Goal: Information Seeking & Learning: Learn about a topic

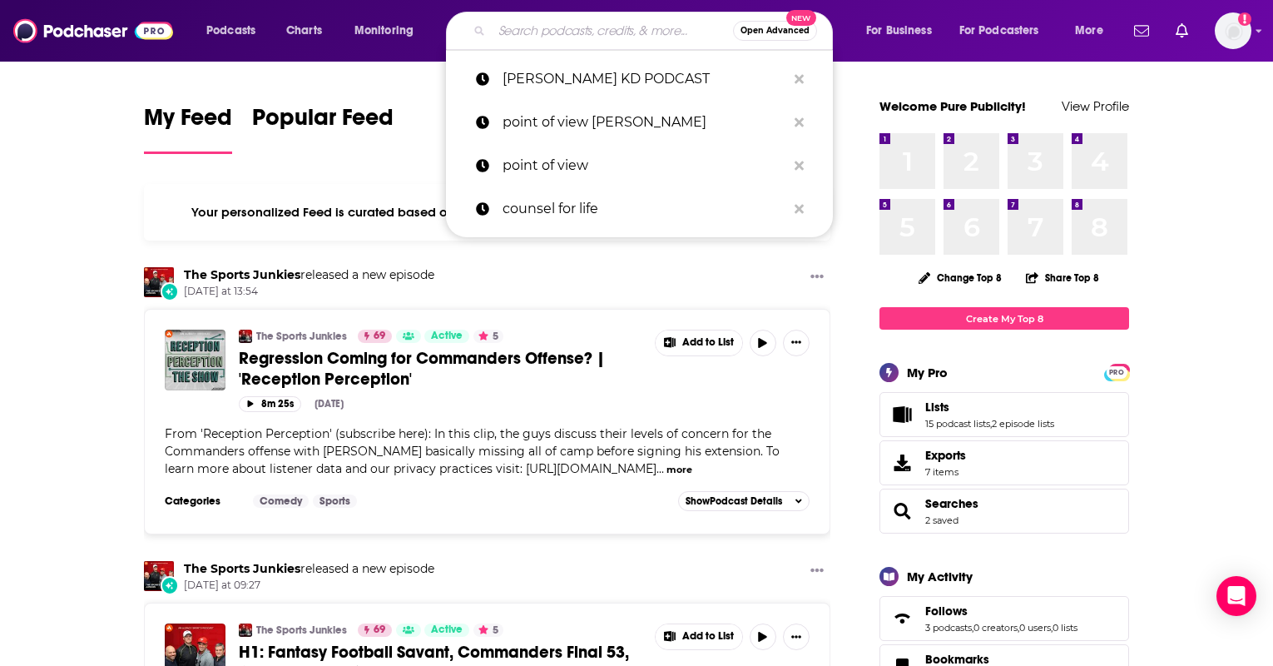
click at [537, 38] on input "Search podcasts, credits, & more..." at bounding box center [612, 30] width 241 height 27
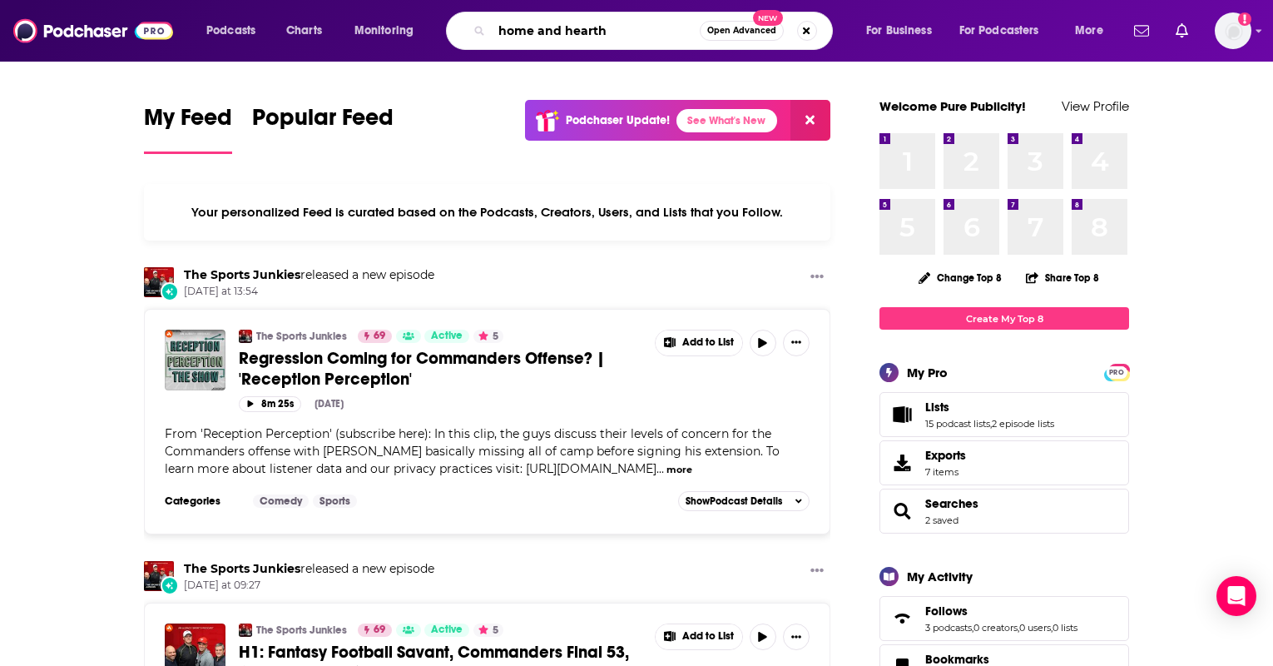
type input "home and hearth"
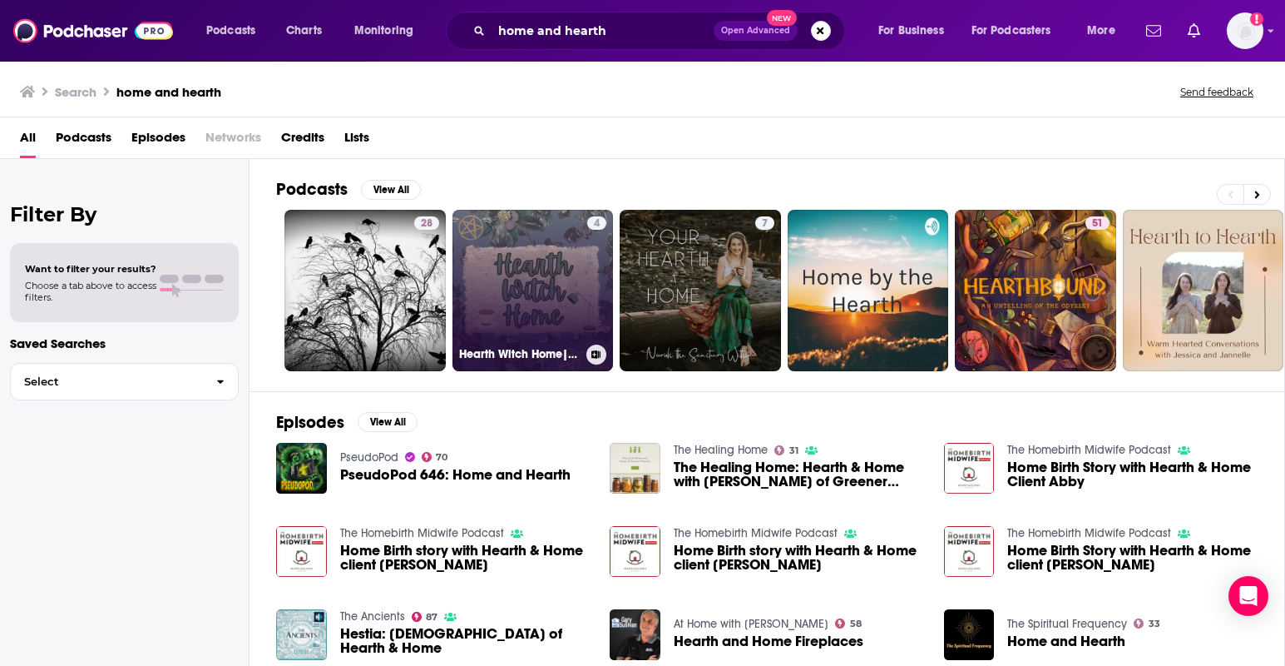
click at [525, 307] on link "4 Hearth Witch Home| Creating magick and comfort in your home with hearth witch…" at bounding box center [533, 290] width 161 height 161
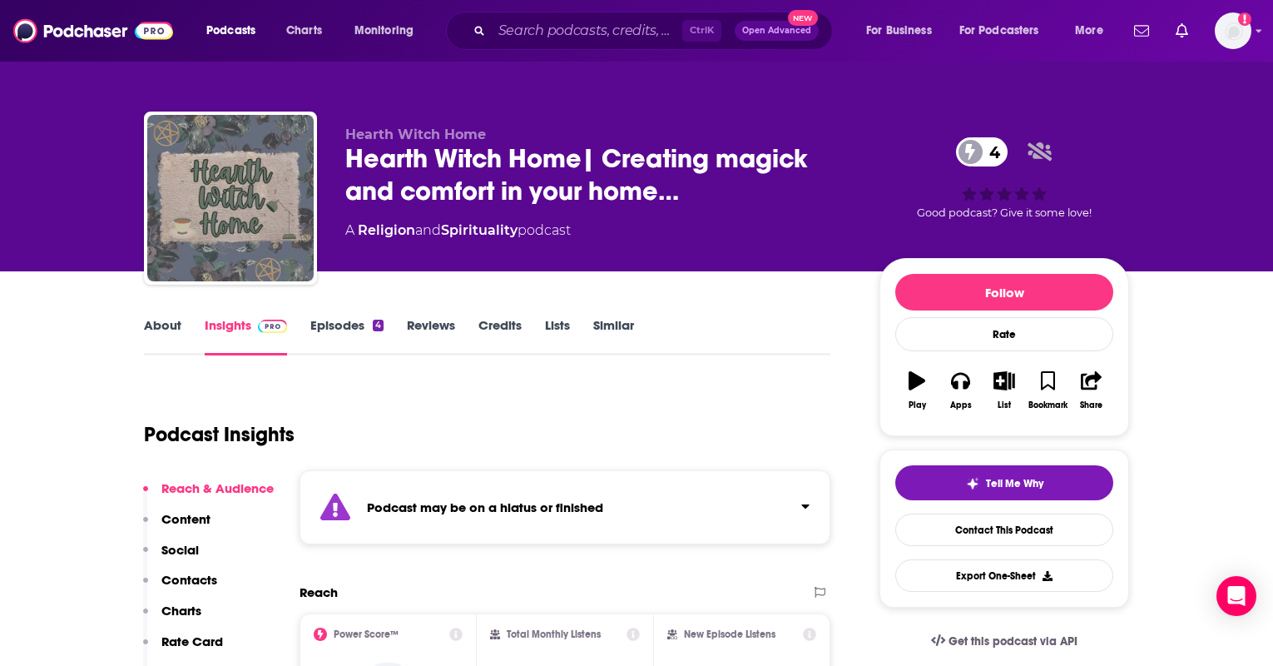
click at [168, 332] on link "About" at bounding box center [162, 336] width 37 height 38
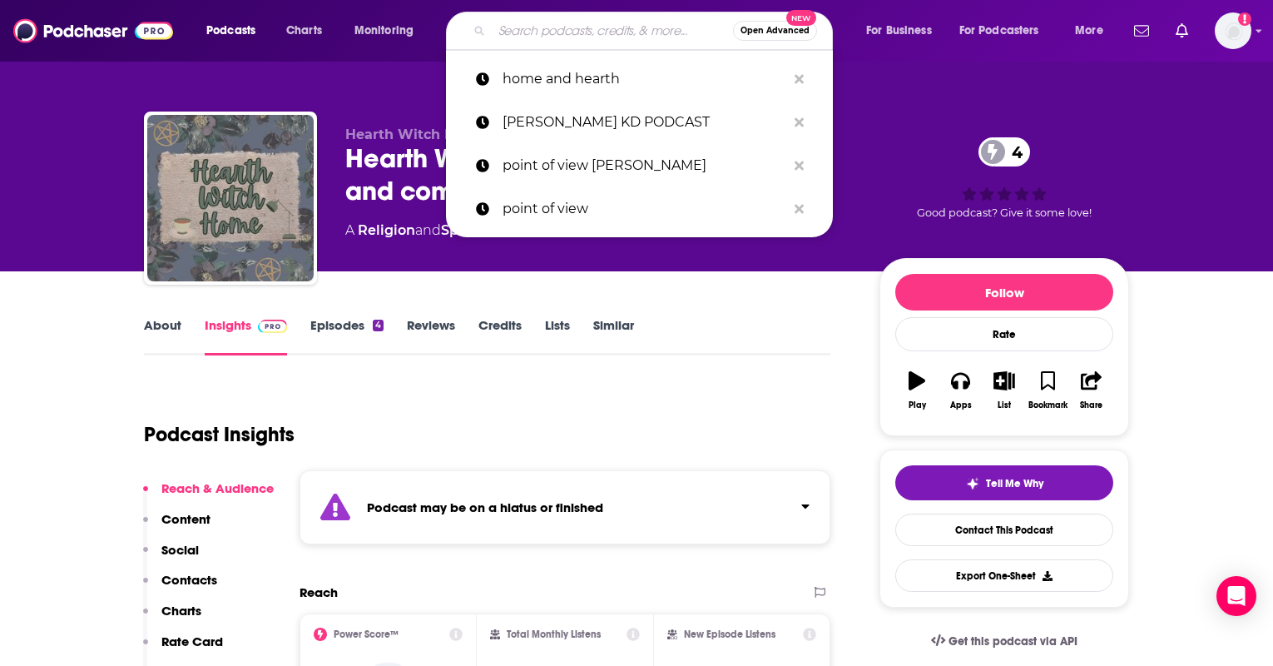
click at [577, 33] on input "Search podcasts, credits, & more..." at bounding box center [612, 30] width 241 height 27
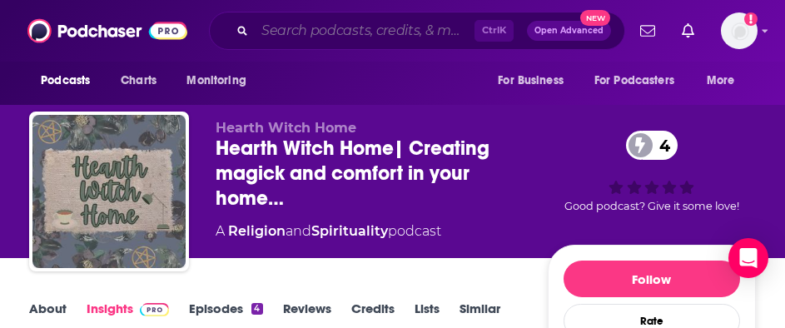
click at [377, 41] on input "Search podcasts, credits, & more..." at bounding box center [365, 30] width 220 height 27
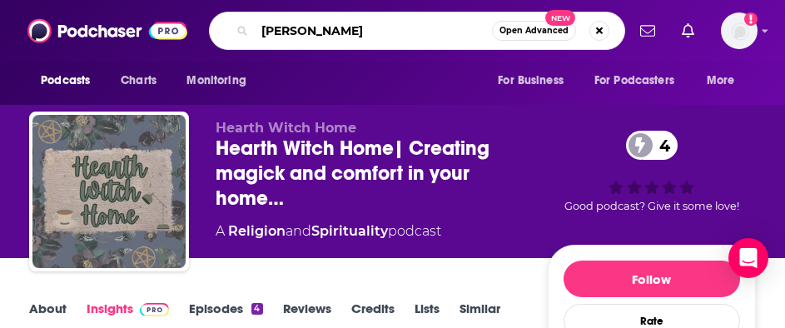
type input "[PERSON_NAME]"
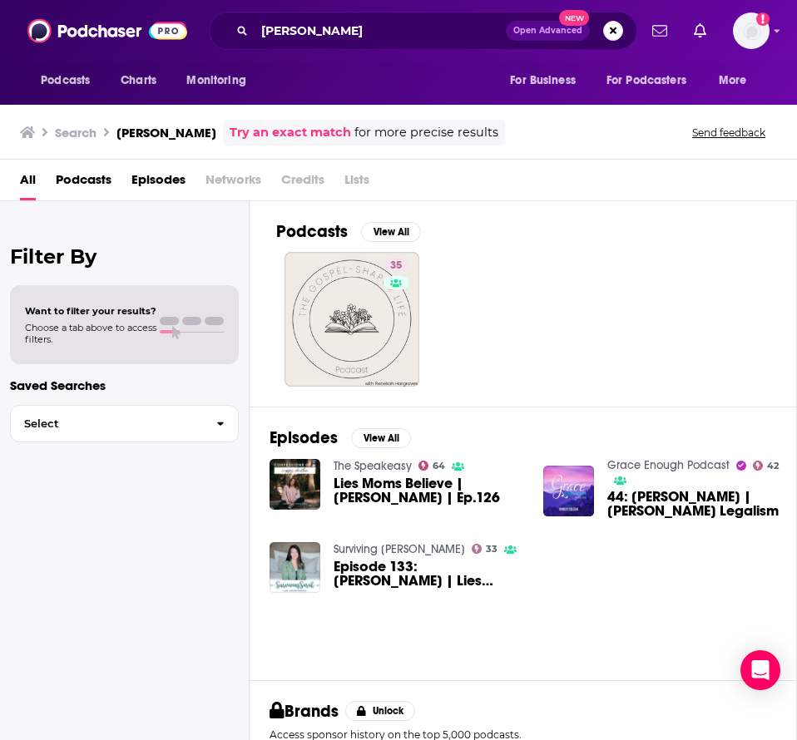
click at [633, 464] on link "Grace Enough Podcast" at bounding box center [668, 465] width 122 height 14
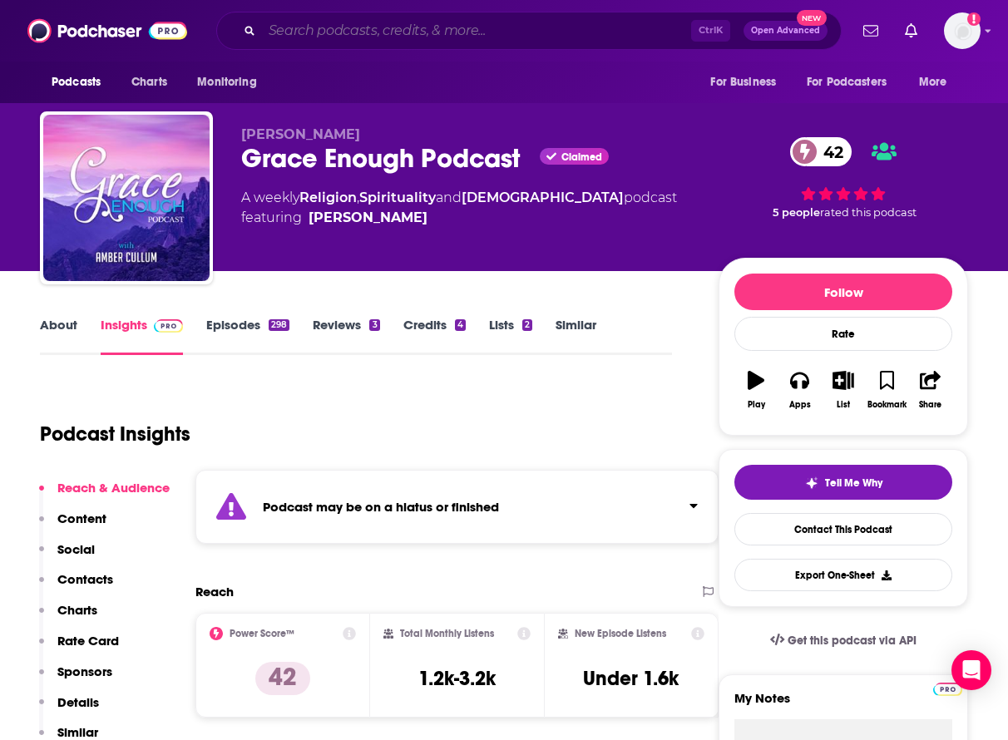
click at [349, 32] on input "Search podcasts, credits, & more..." at bounding box center [476, 30] width 429 height 27
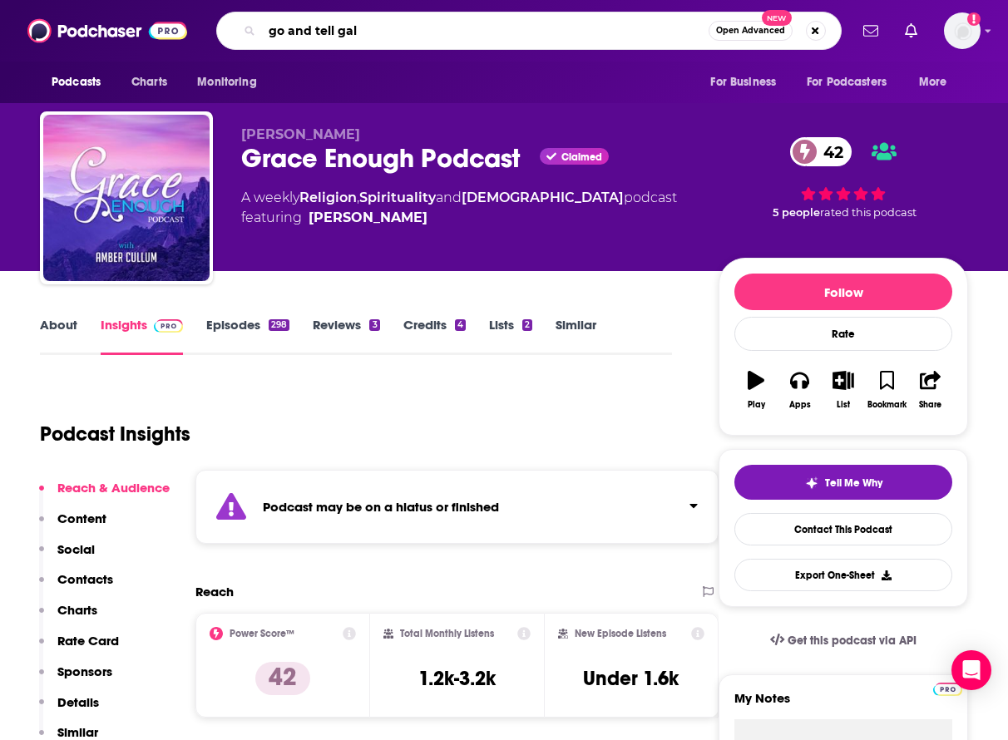
type input "go and tell gals"
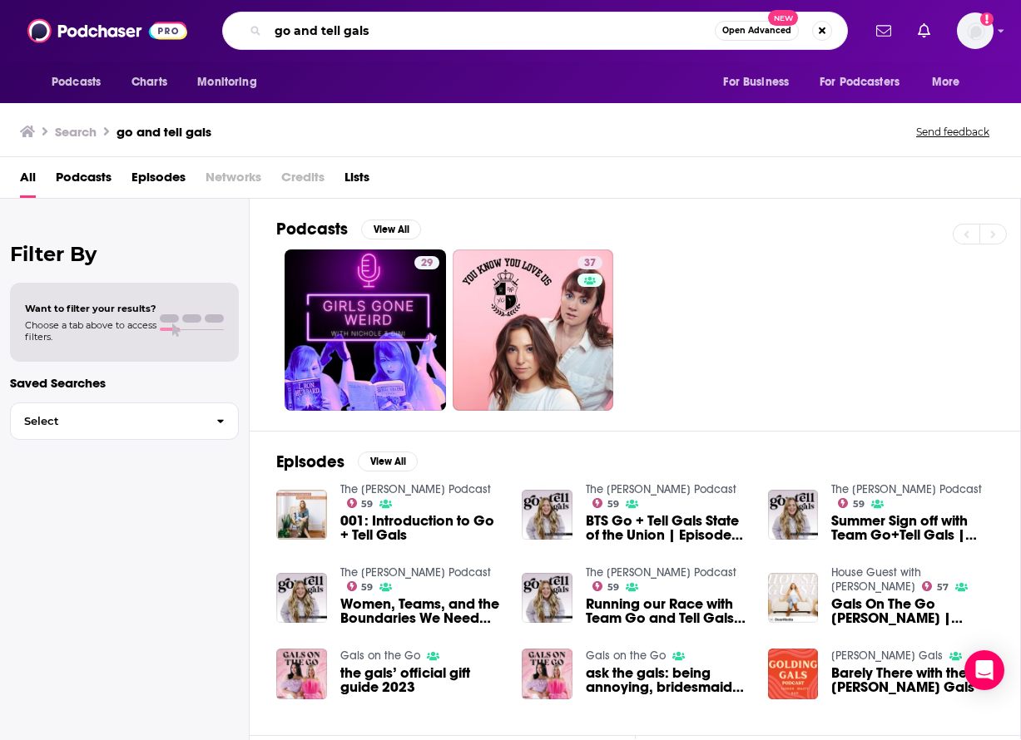
drag, startPoint x: 385, startPoint y: 32, endPoint x: 270, endPoint y: 37, distance: 115.8
click at [270, 37] on input "go and tell gals" at bounding box center [491, 30] width 447 height 27
type input "gather moms"
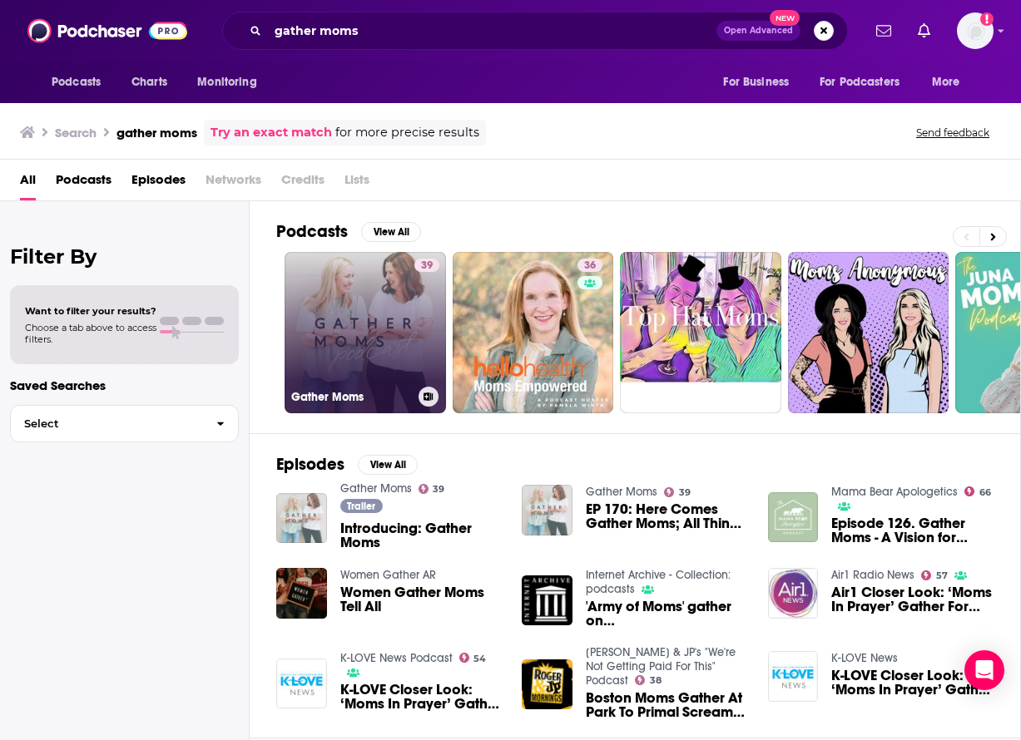
click at [443, 316] on link "39 Gather Moms" at bounding box center [365, 332] width 161 height 161
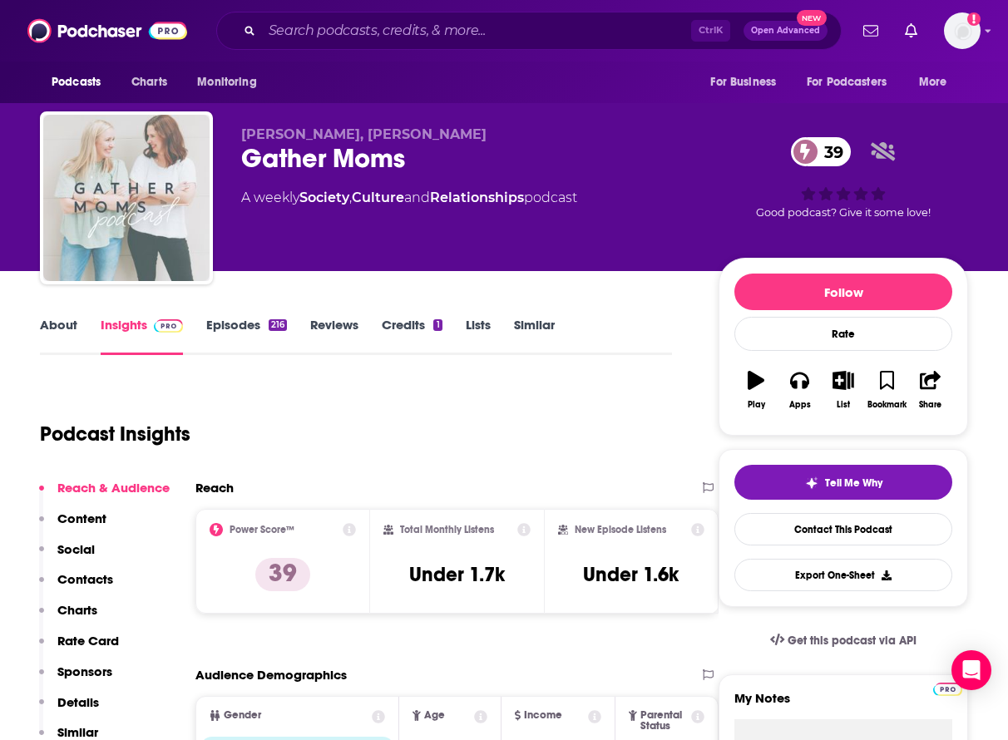
click at [220, 322] on link "Episodes 216" at bounding box center [246, 336] width 81 height 38
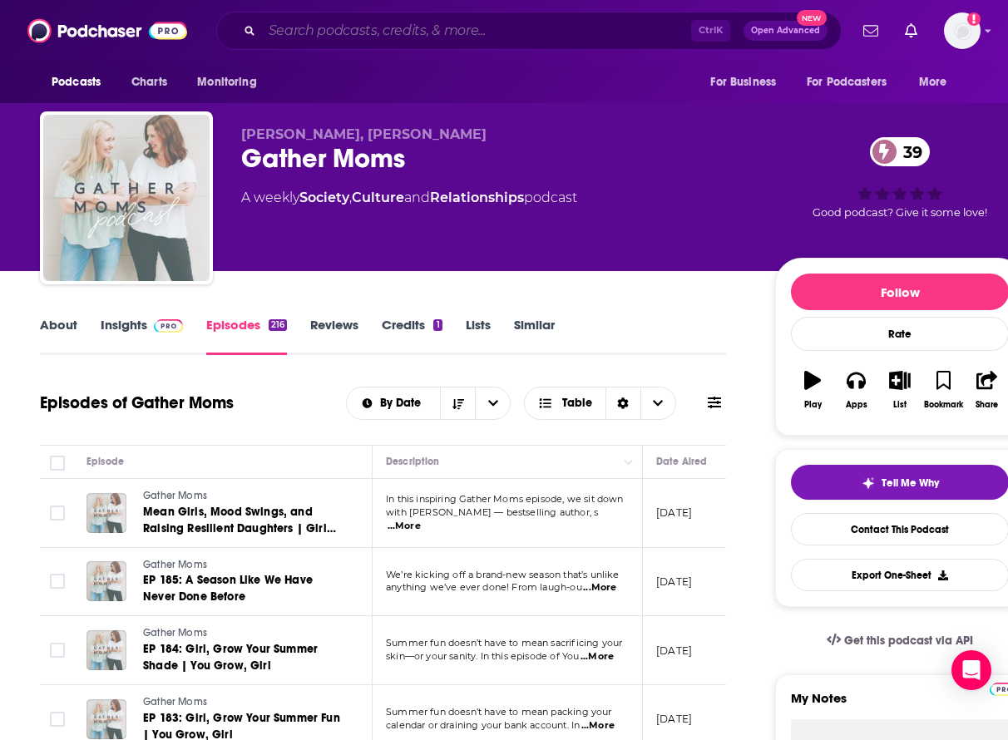
click at [379, 27] on input "Search podcasts, credits, & more..." at bounding box center [476, 30] width 429 height 27
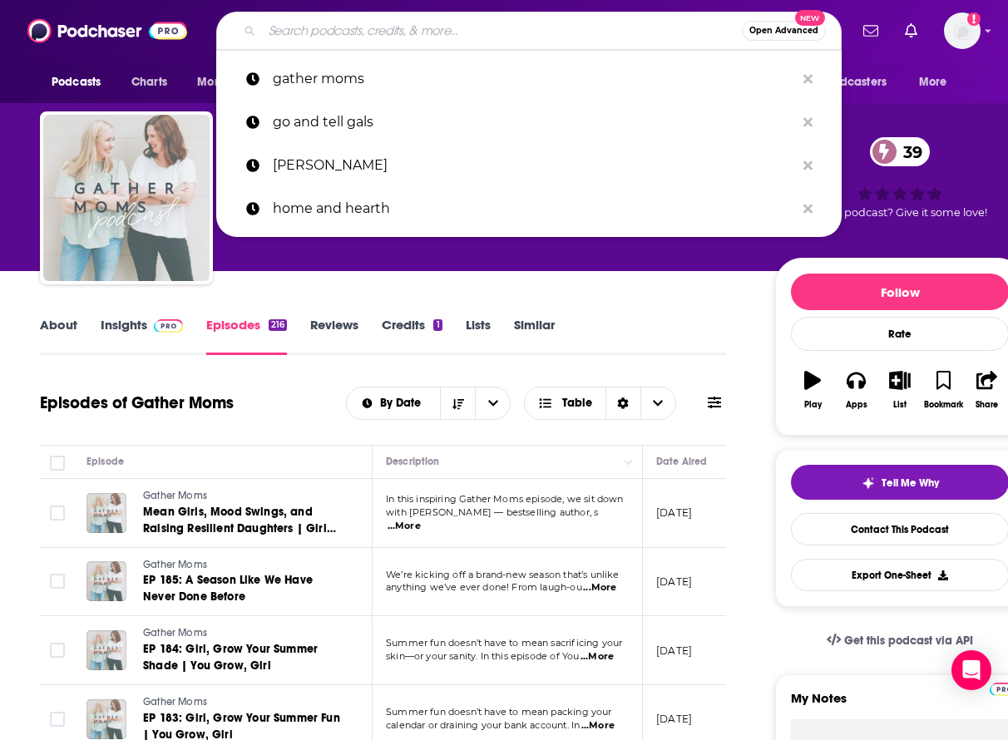
click at [374, 34] on input "Search podcasts, credits, & more..." at bounding box center [502, 30] width 480 height 27
paste input "g"
click at [294, 29] on input "Search podcasts, credits, & more..." at bounding box center [502, 30] width 480 height 27
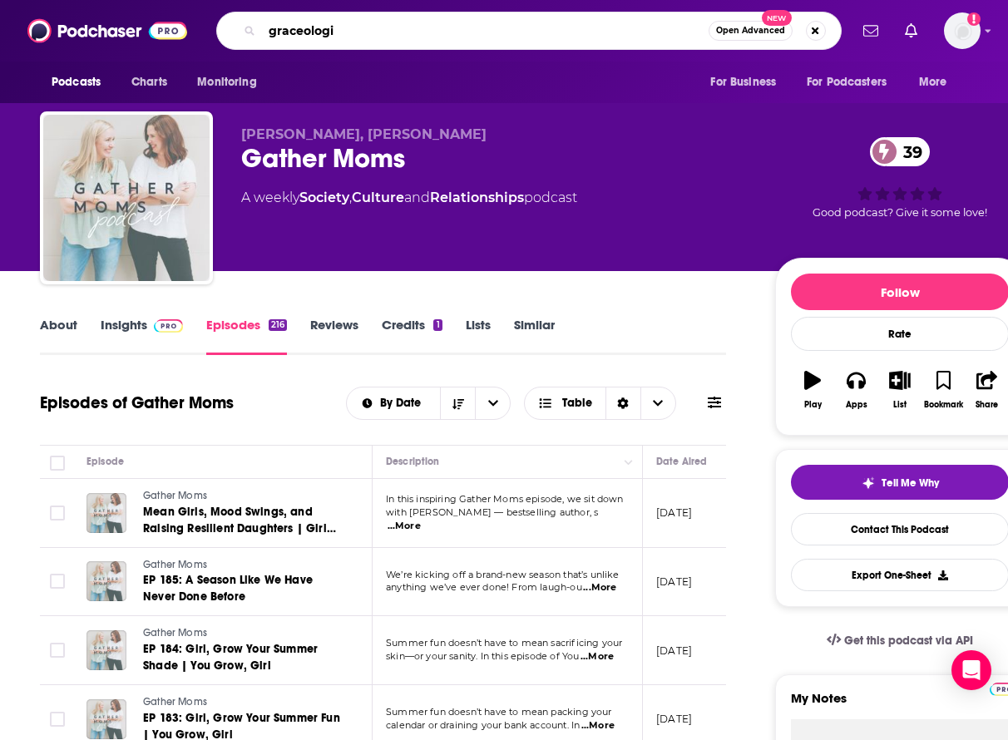
type input "graceologie"
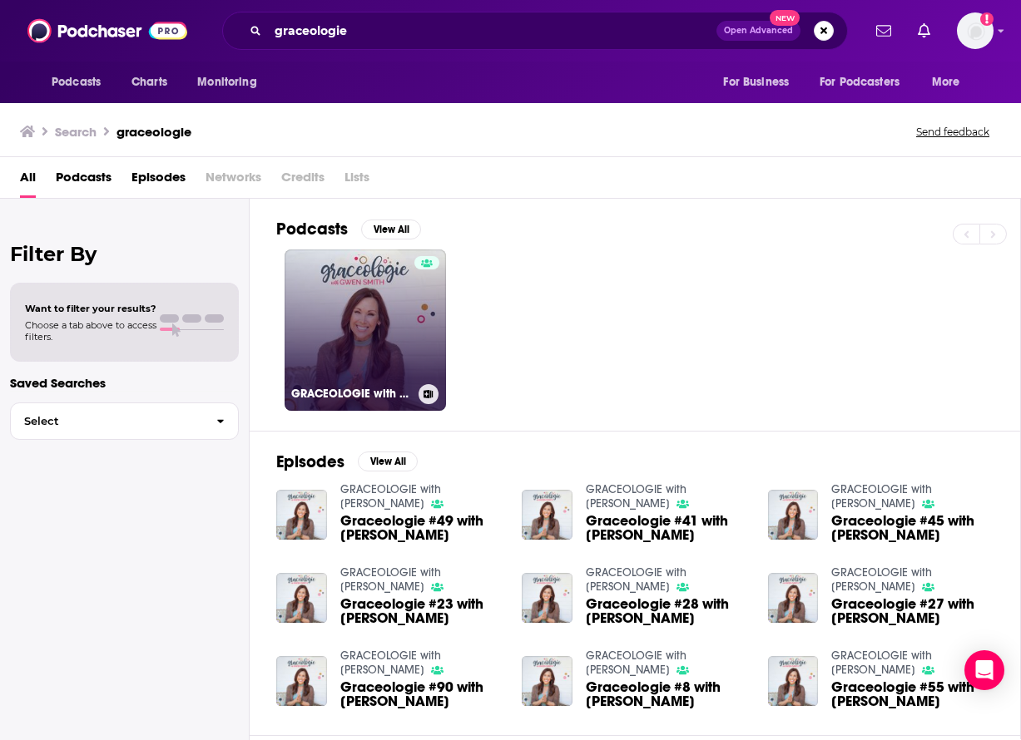
click at [383, 342] on link "GRACEOLOGIE with [PERSON_NAME]" at bounding box center [365, 330] width 161 height 161
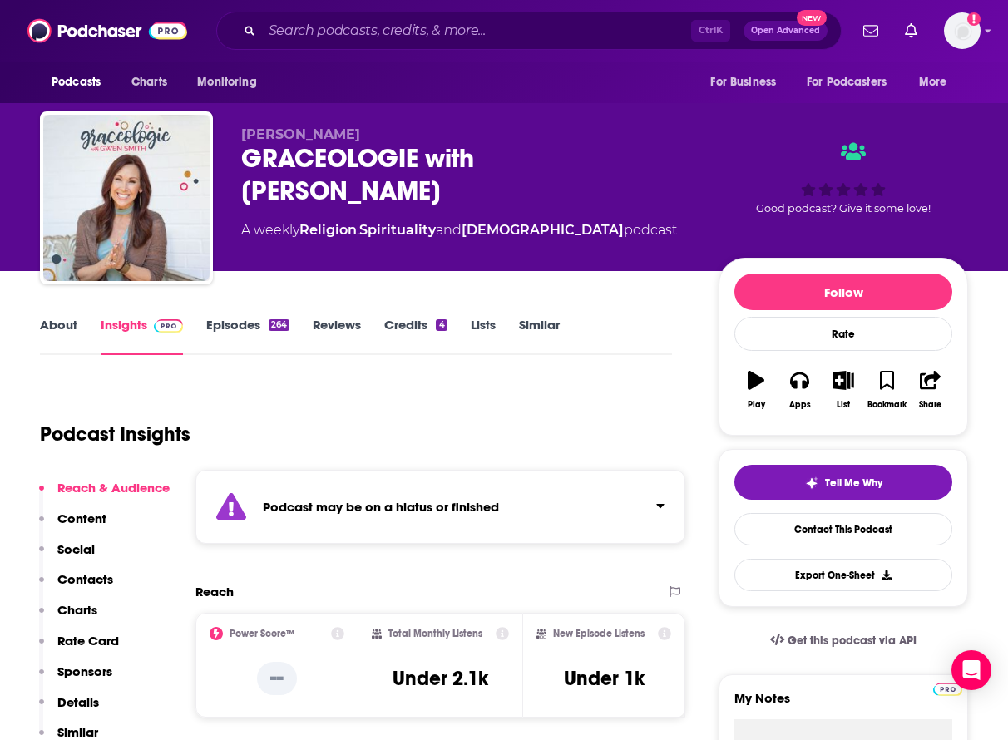
click at [46, 321] on link "About" at bounding box center [58, 336] width 37 height 38
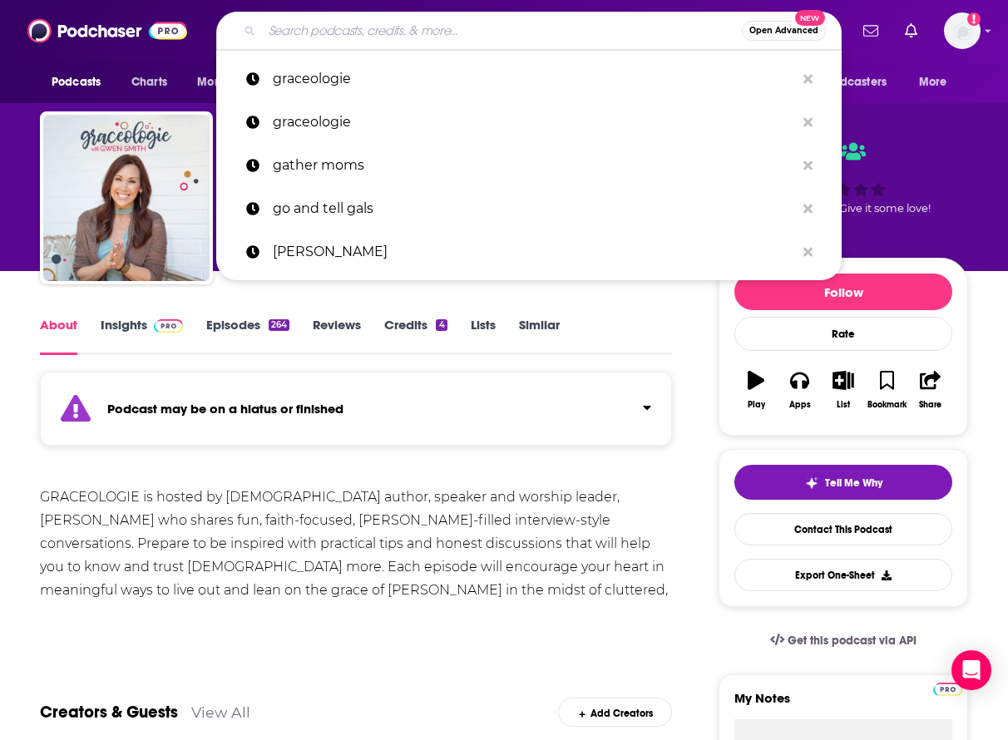
click at [551, 31] on input "Search podcasts, credits, & more..." at bounding box center [502, 30] width 480 height 27
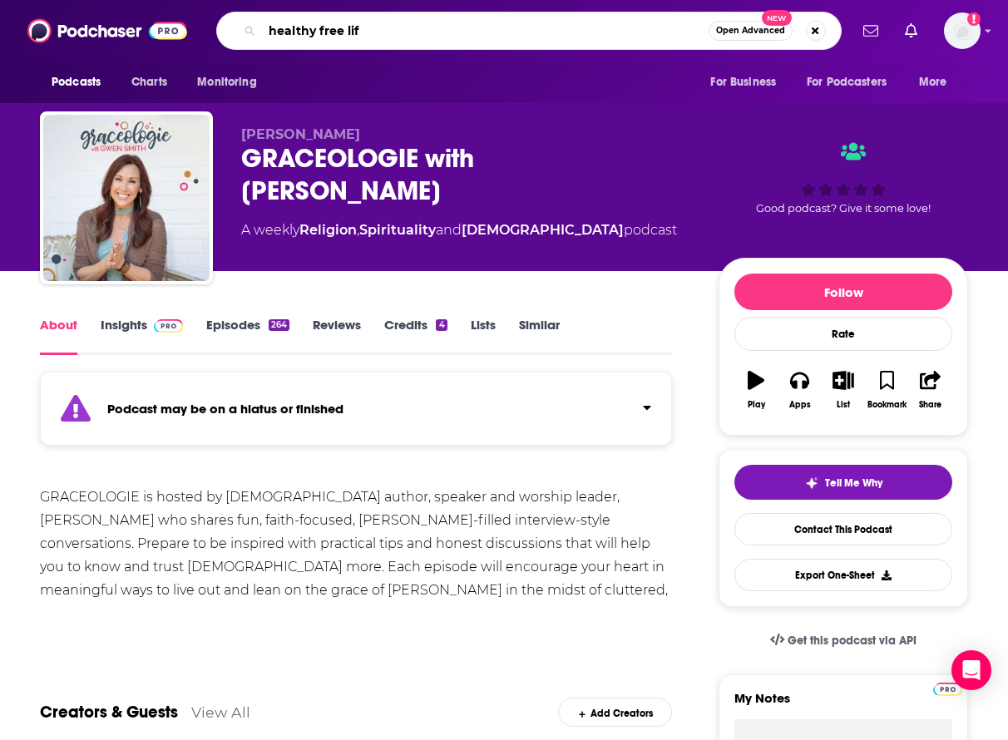
type input "healthy free life"
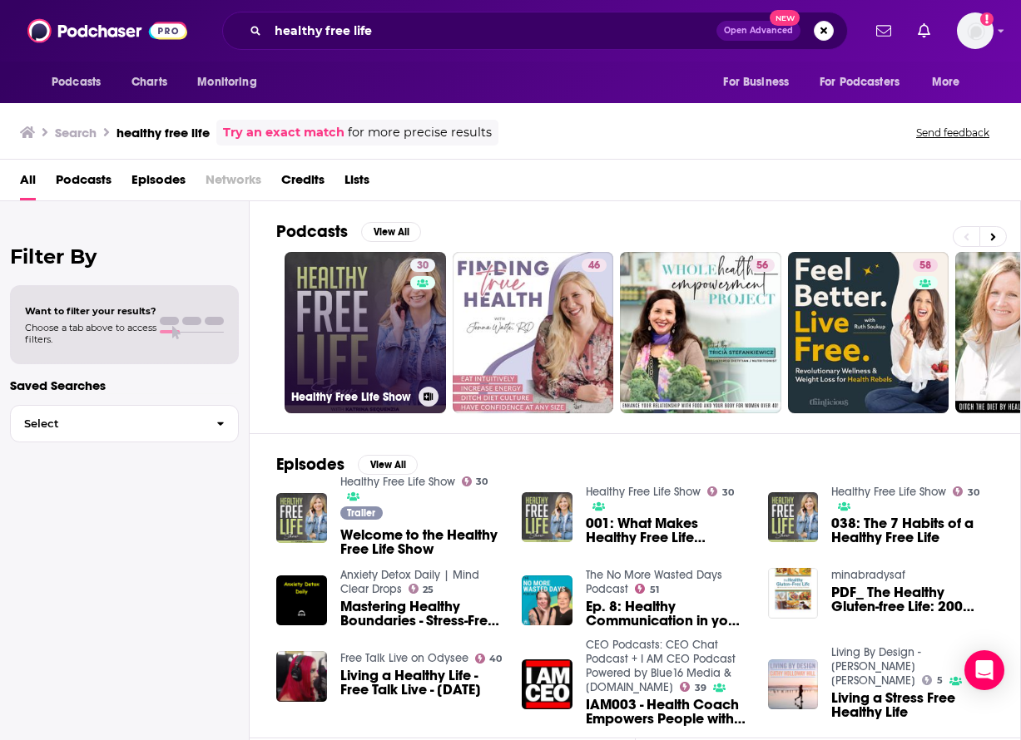
click at [354, 319] on link "30 Healthy Free Life Show" at bounding box center [365, 332] width 161 height 161
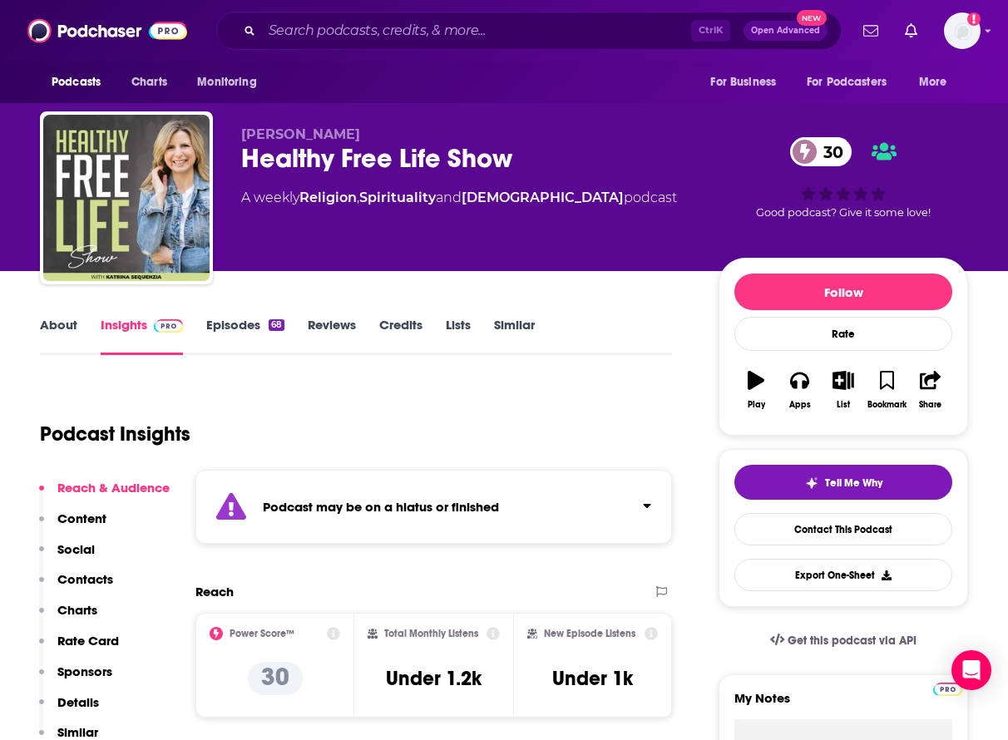
click at [64, 321] on link "About" at bounding box center [58, 336] width 37 height 38
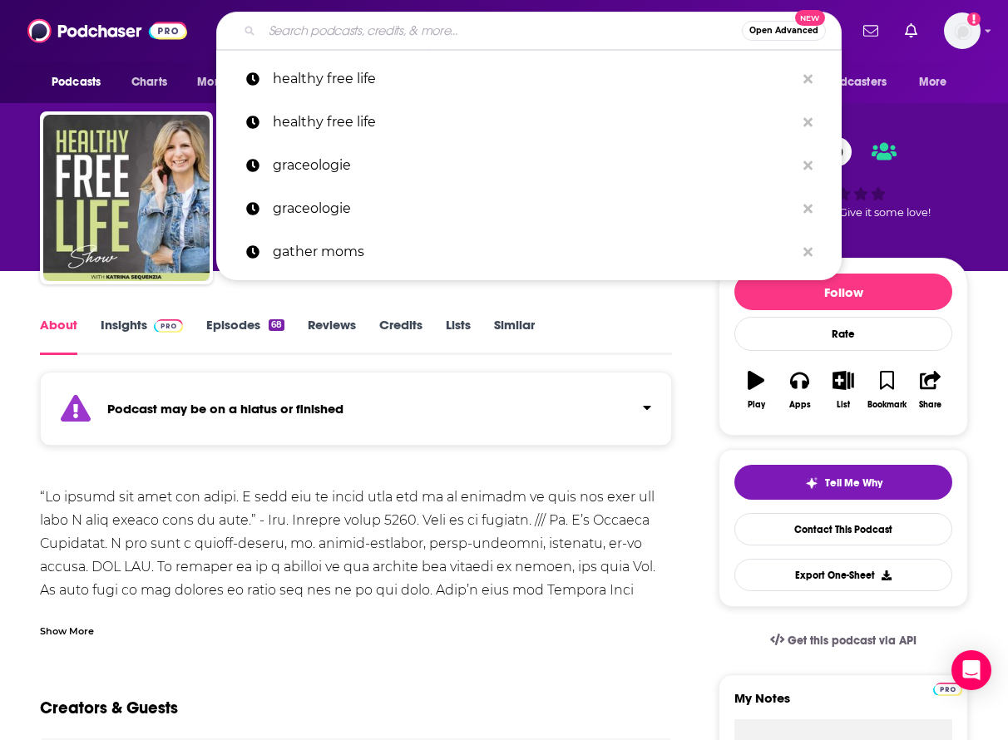
click at [301, 35] on input "Search podcasts, credits, & more..." at bounding box center [502, 30] width 480 height 27
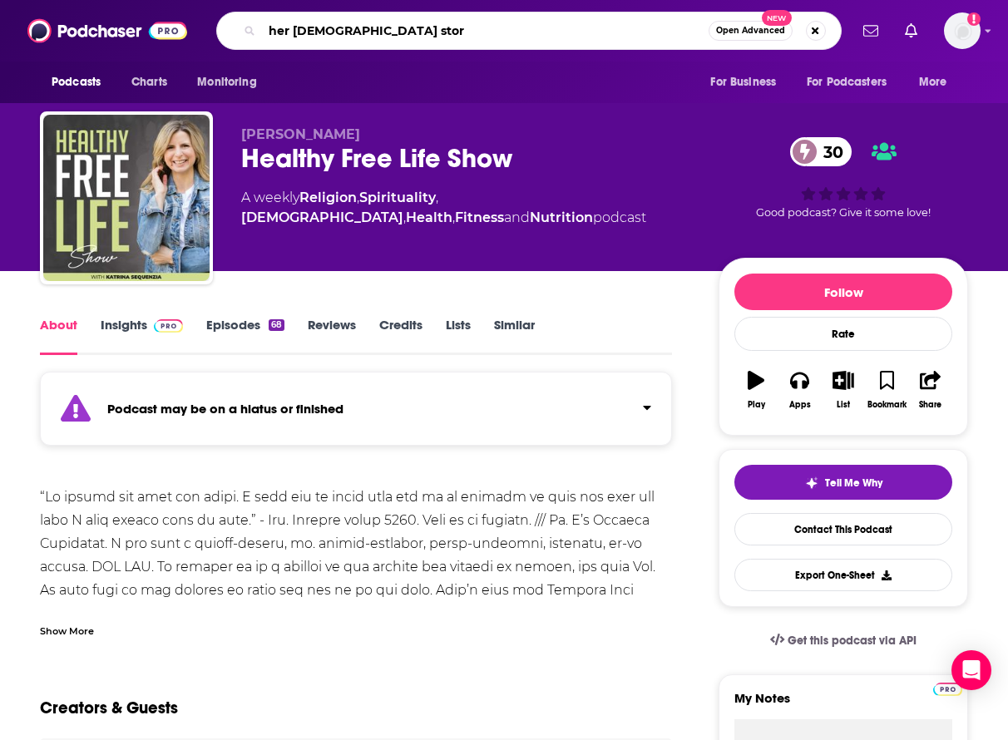
type input "her [DEMOGRAPHIC_DATA] story"
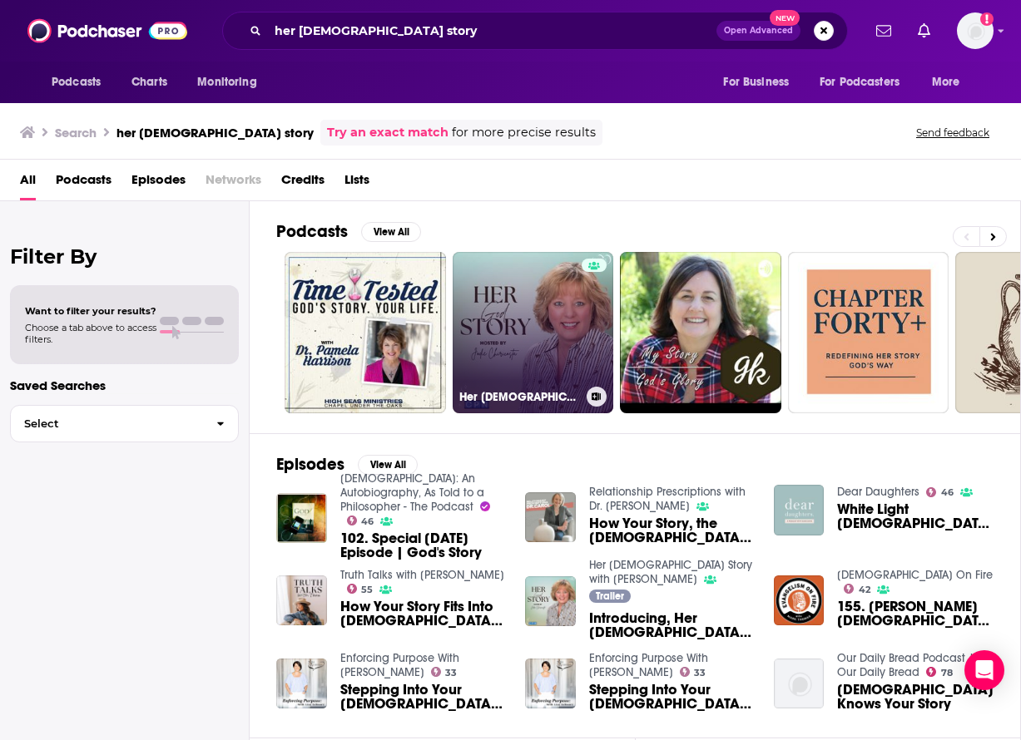
click at [537, 357] on link "Her [DEMOGRAPHIC_DATA] Story with [PERSON_NAME]" at bounding box center [533, 332] width 161 height 161
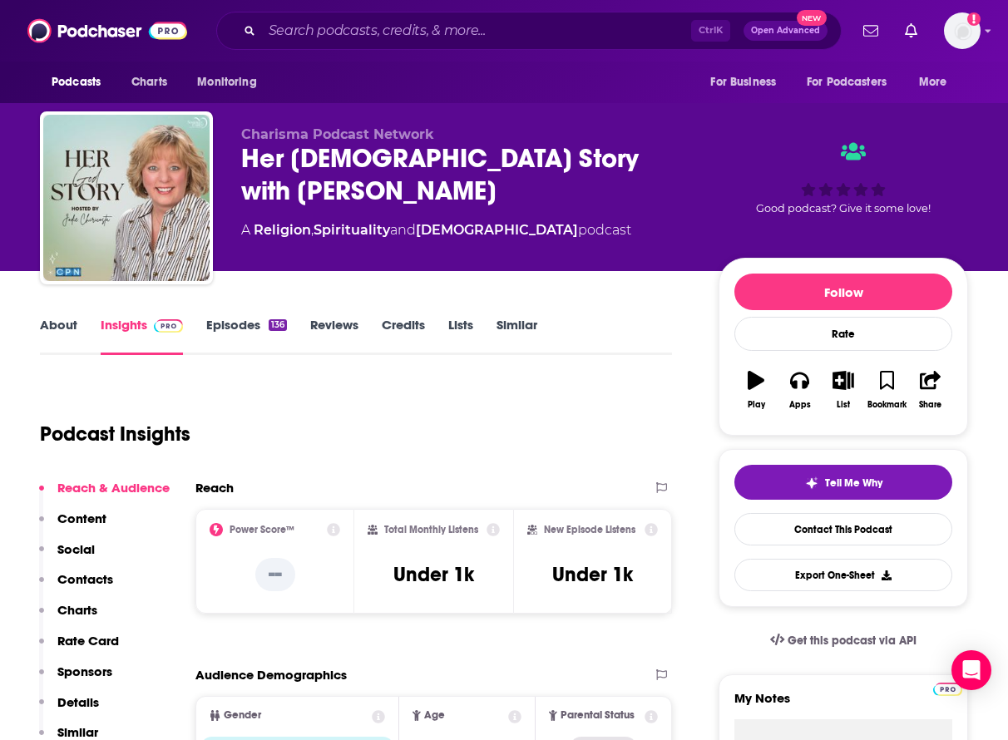
click at [54, 324] on link "About" at bounding box center [58, 336] width 37 height 38
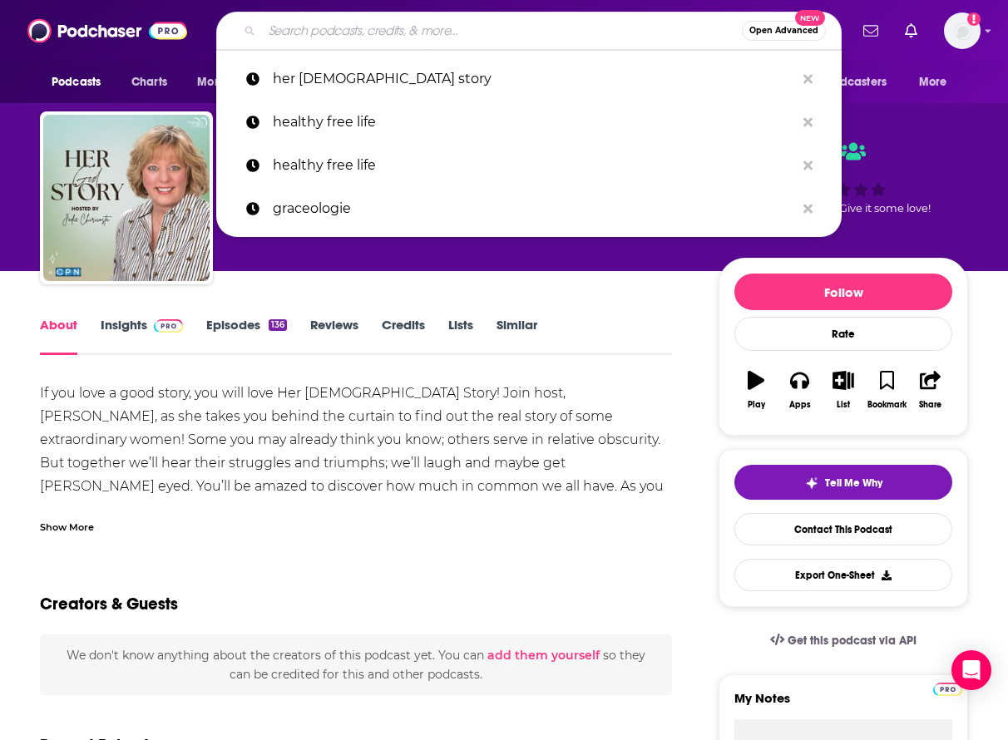
click at [334, 28] on input "Search podcasts, credits, & more..." at bounding box center [502, 30] width 480 height 27
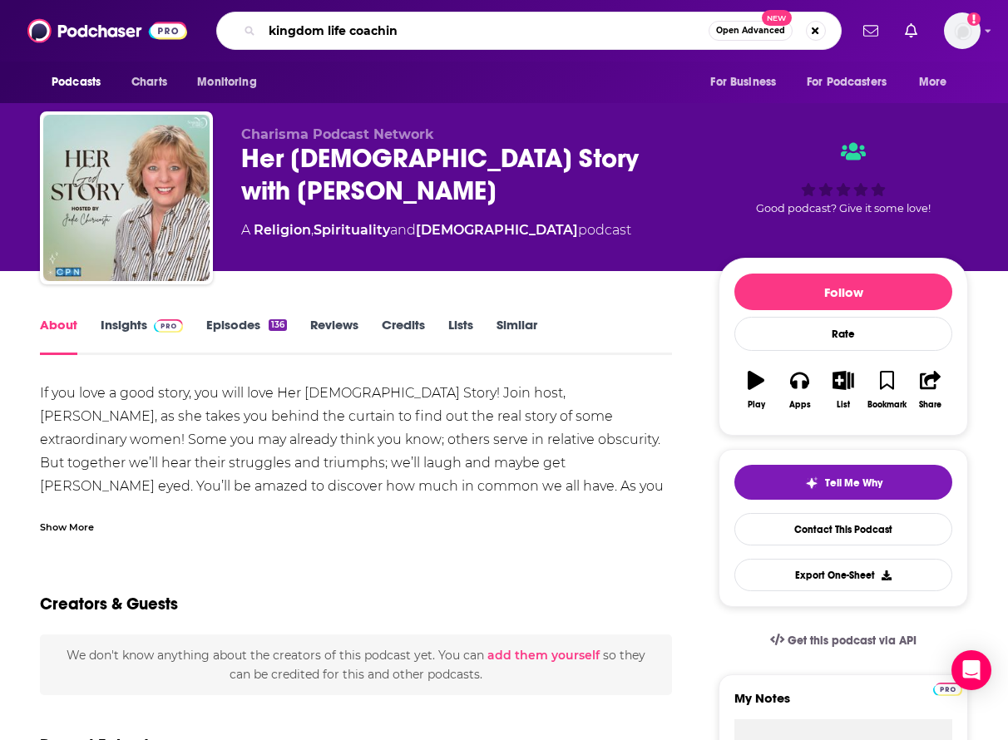
type input "kingdom life coaching"
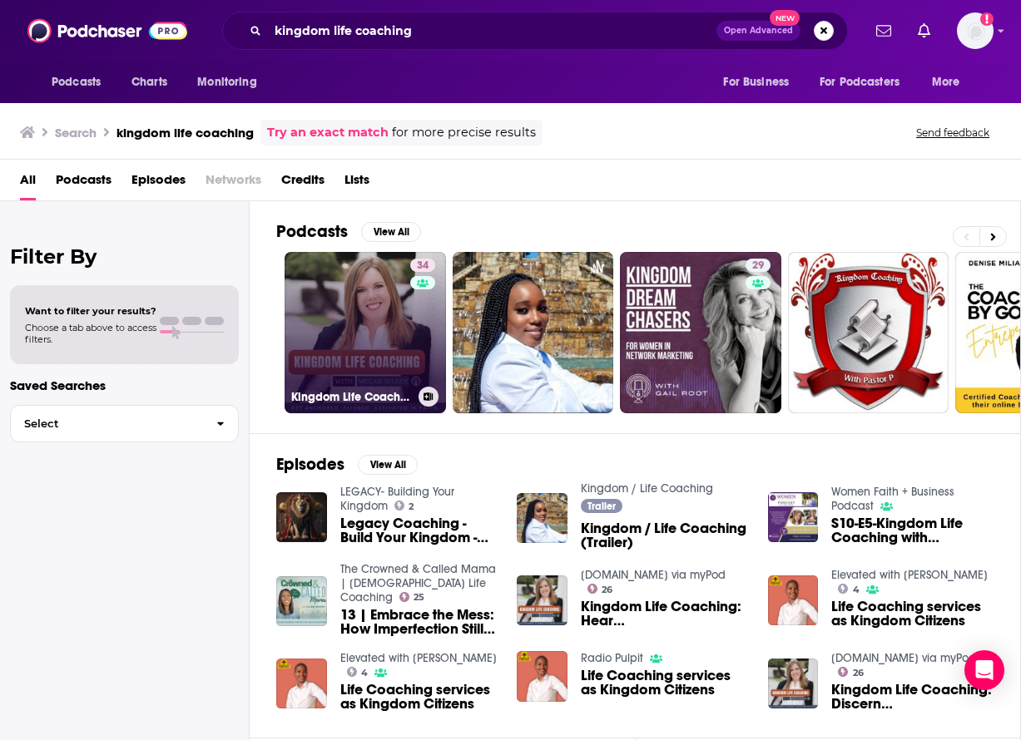
click at [343, 303] on link "34 Kingdom Life Coaching: Untangle the Noise, Hear [DEMOGRAPHIC_DATA]'s Voice, …" at bounding box center [365, 332] width 161 height 161
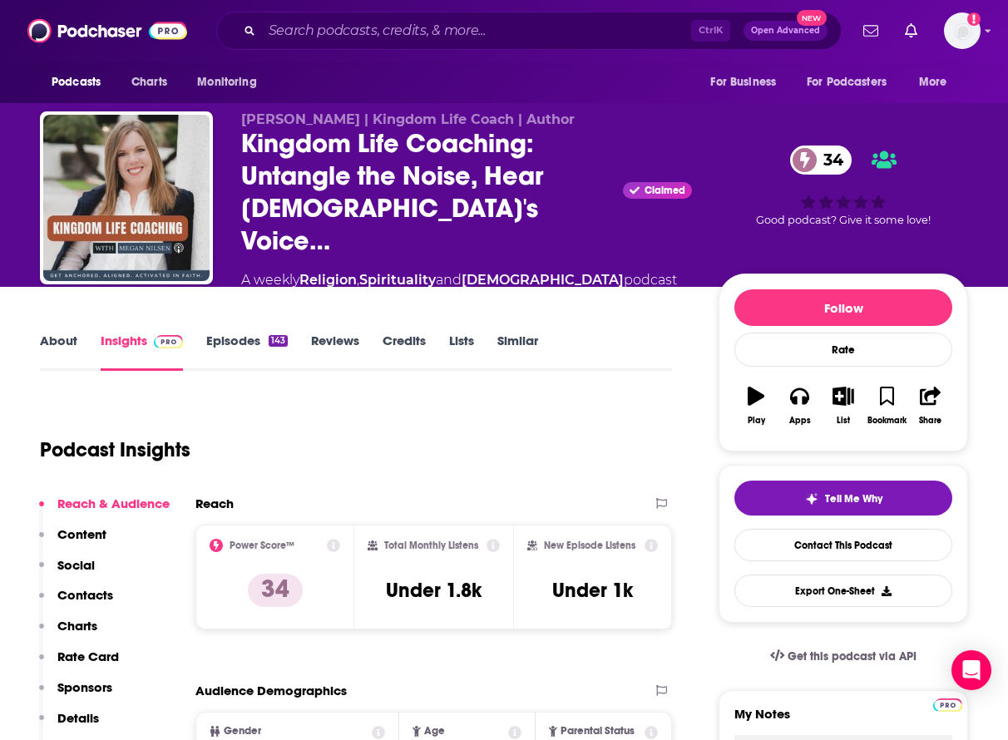
click at [53, 333] on link "About" at bounding box center [58, 352] width 37 height 38
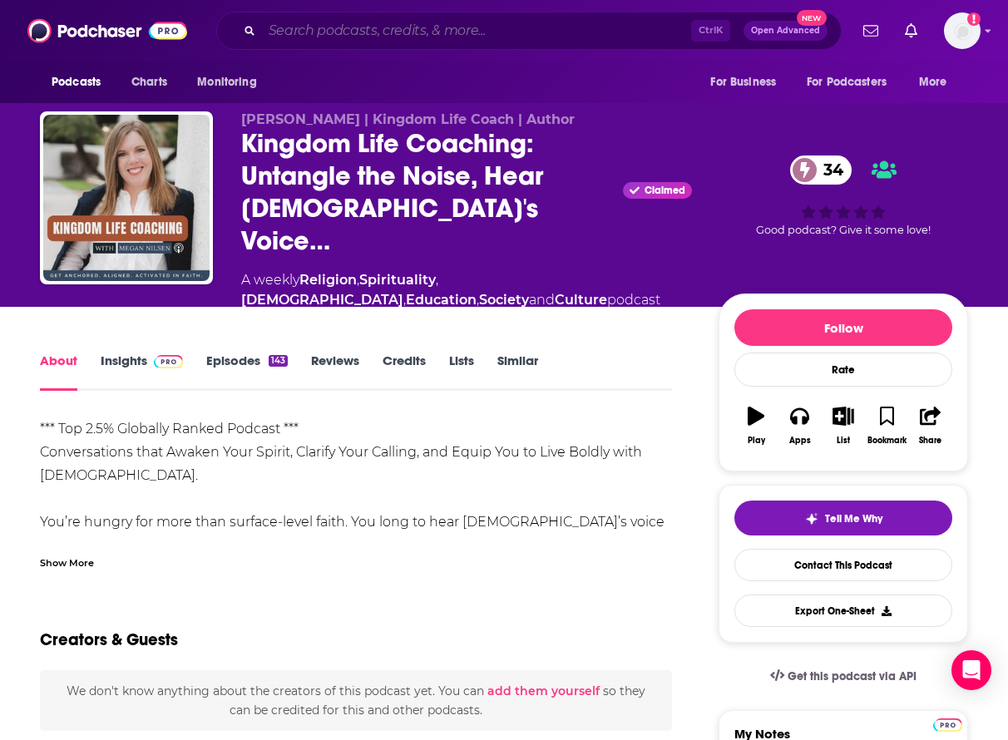
click at [320, 32] on input "Search podcasts, credits, & more..." at bounding box center [476, 30] width 429 height 27
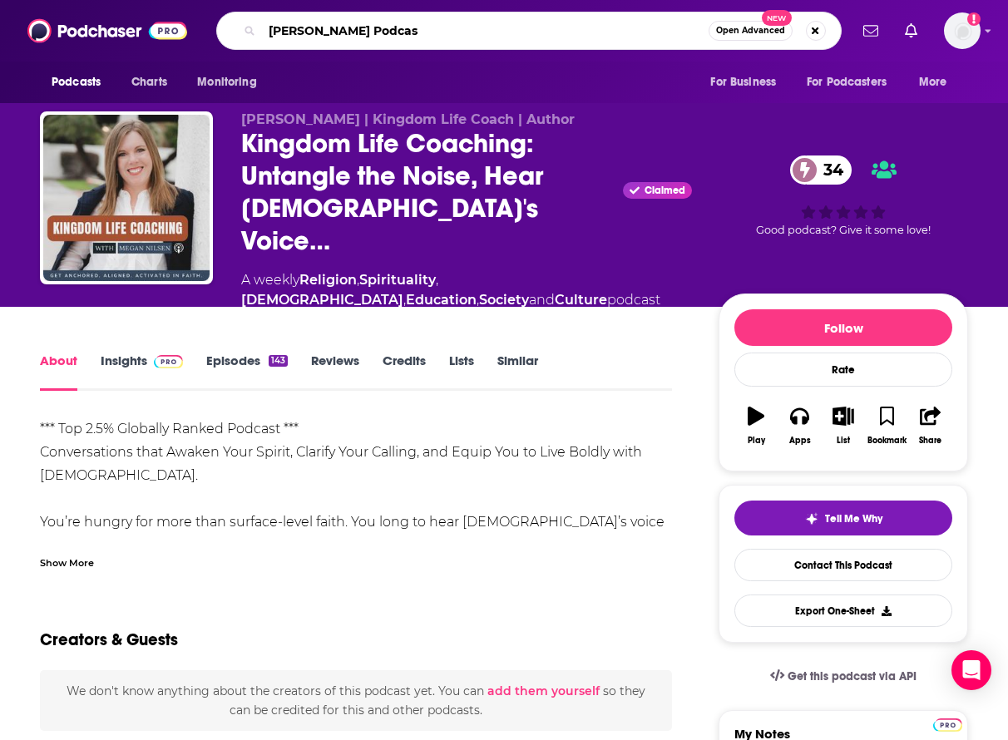
type input "[PERSON_NAME] Podcast"
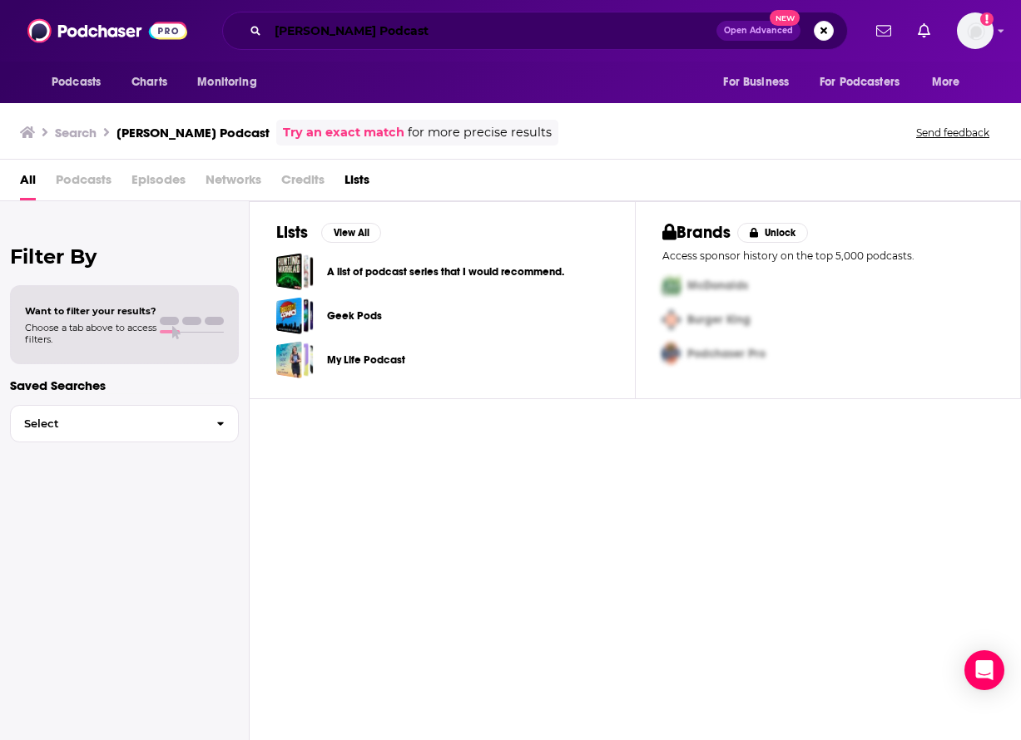
click at [335, 32] on input "[PERSON_NAME] Podcast" at bounding box center [492, 30] width 448 height 27
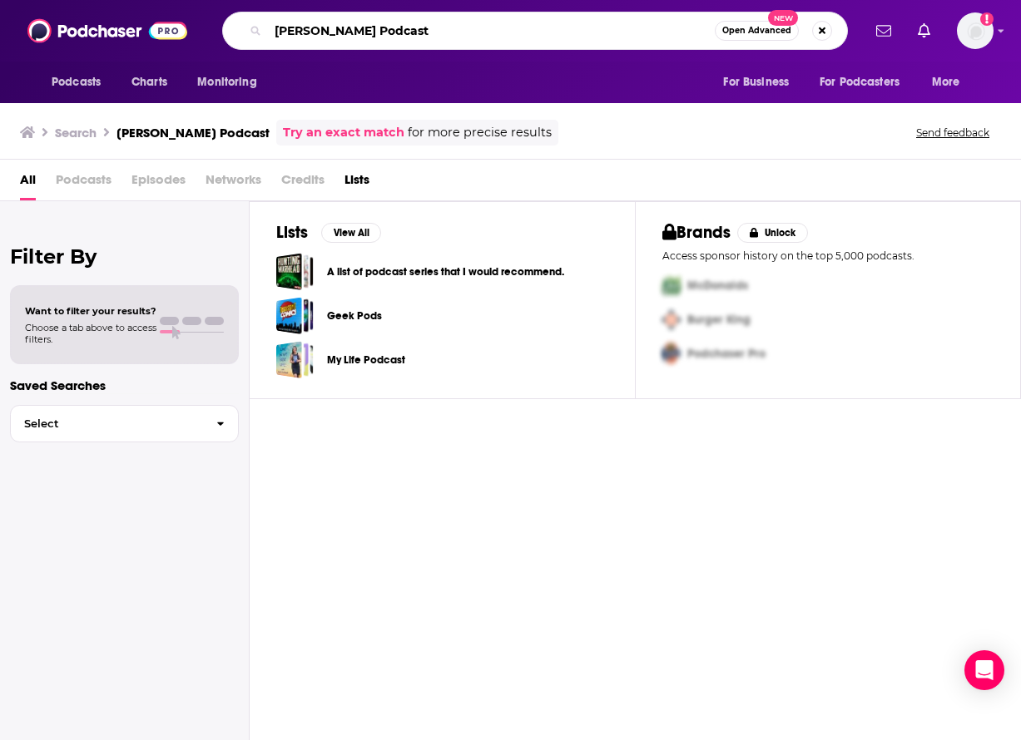
type input "[PERSON_NAME] Podcast"
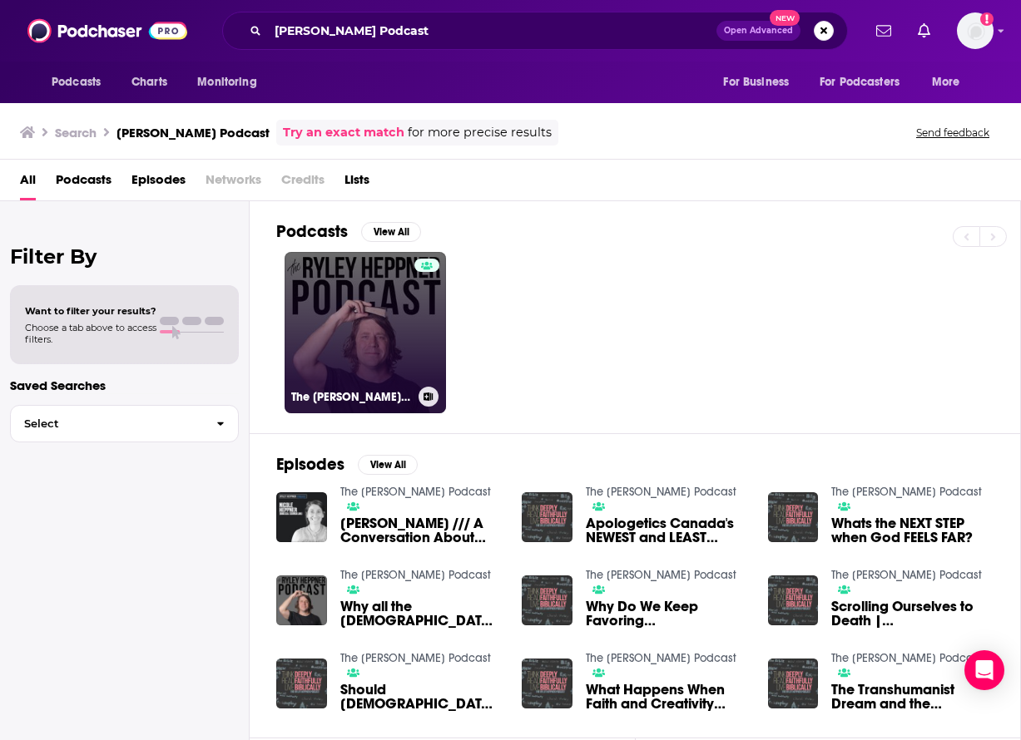
click at [384, 320] on link "The [PERSON_NAME] Podcast" at bounding box center [365, 332] width 161 height 161
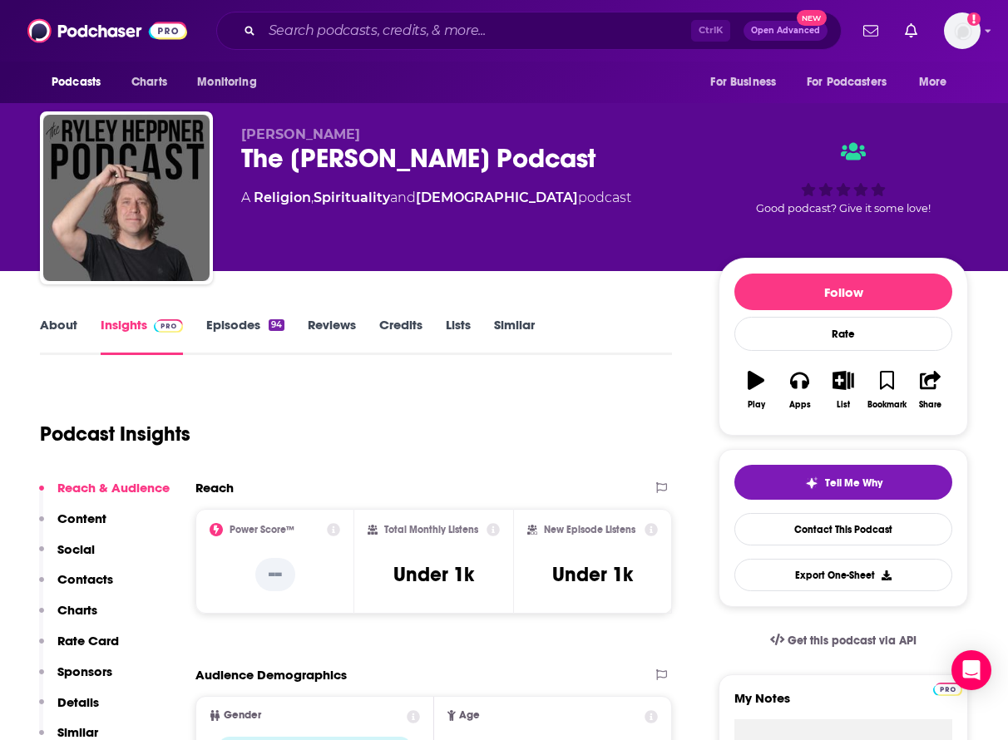
click at [54, 328] on link "About" at bounding box center [58, 336] width 37 height 38
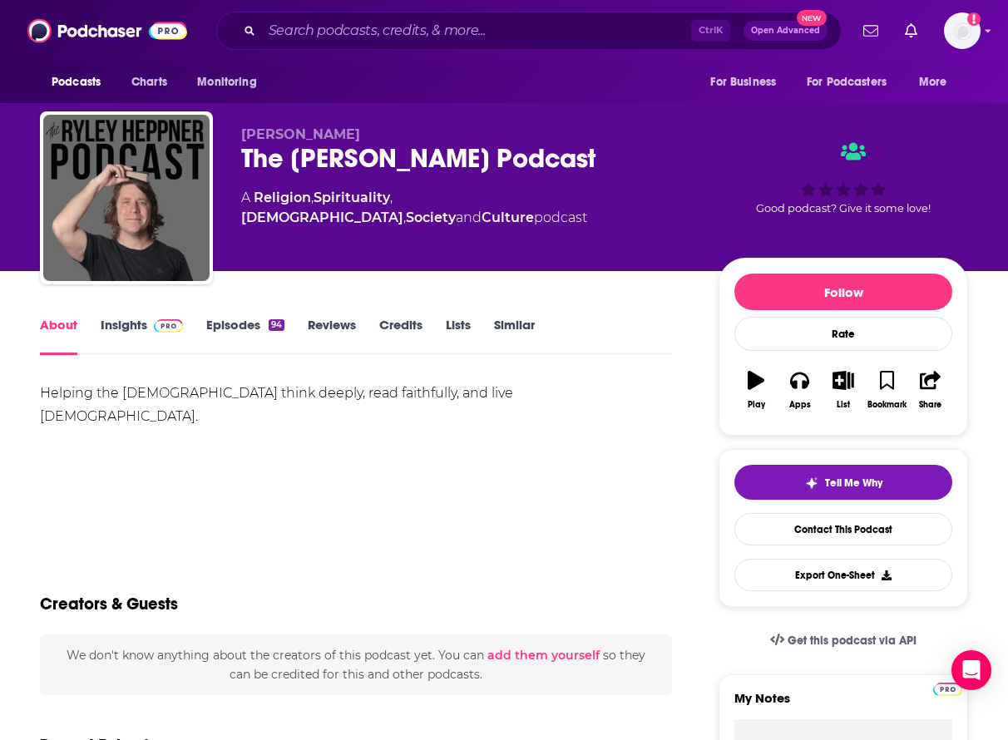
click at [248, 329] on link "Episodes 94" at bounding box center [245, 336] width 78 height 38
